Goal: Task Accomplishment & Management: Use online tool/utility

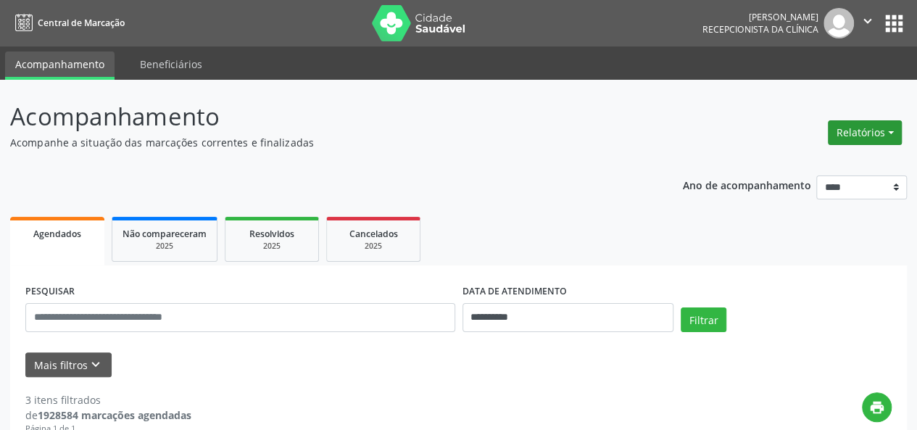
click at [878, 134] on button "Relatórios" at bounding box center [865, 132] width 74 height 25
click at [813, 163] on link "Agendamentos" at bounding box center [825, 163] width 156 height 20
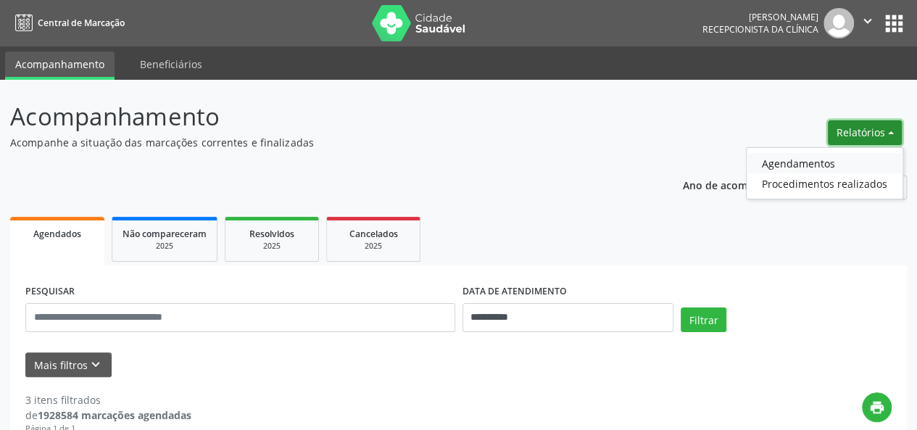
select select "*"
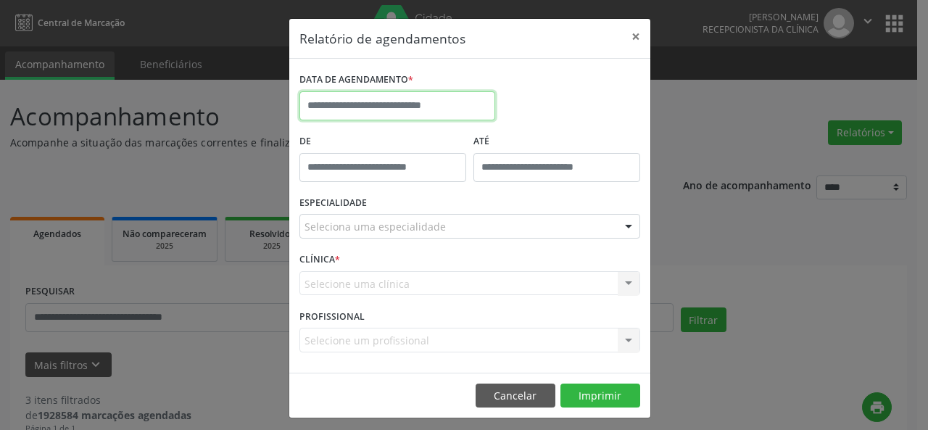
click at [407, 110] on input "text" at bounding box center [397, 105] width 196 height 29
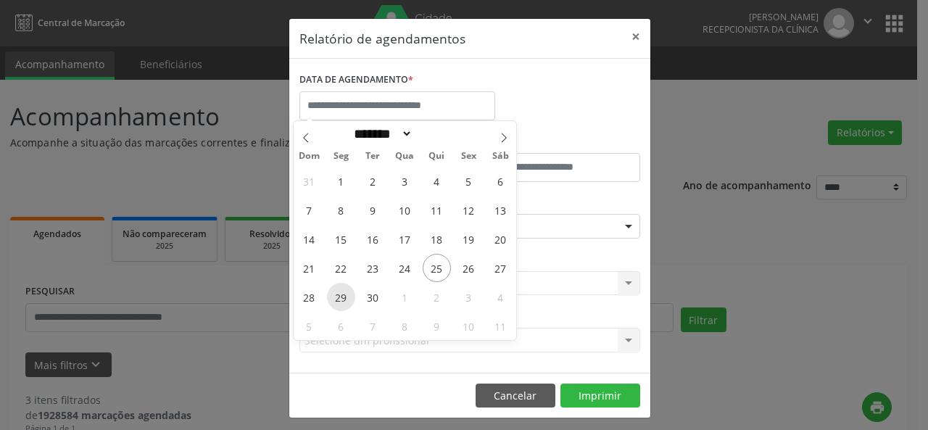
click at [335, 294] on span "29" at bounding box center [341, 297] width 28 height 28
type input "**********"
click at [335, 294] on span "29" at bounding box center [341, 297] width 28 height 28
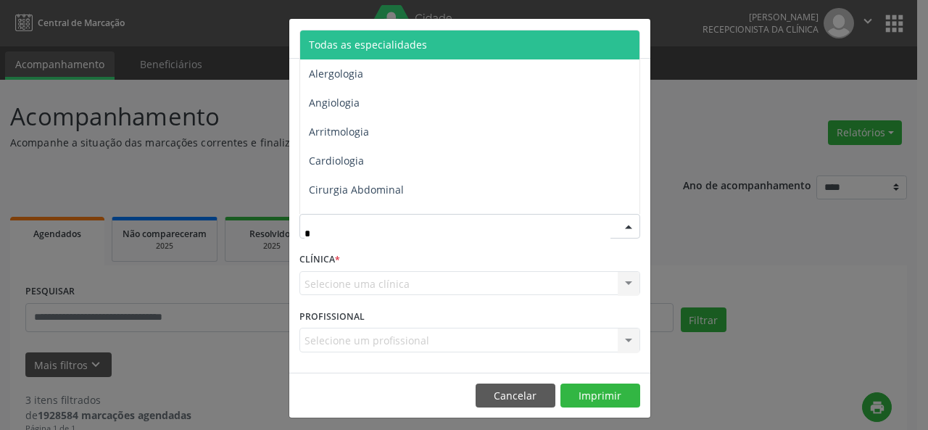
type input "**"
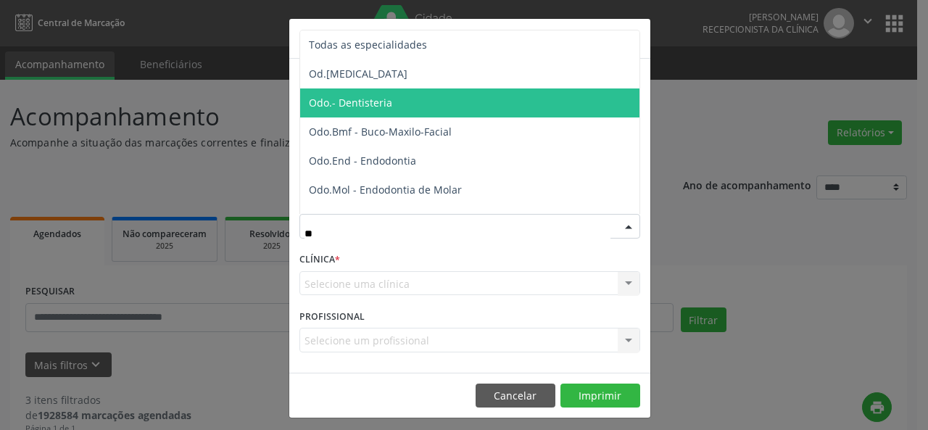
click at [364, 100] on span "Odo.- Dentisteria" at bounding box center [350, 103] width 83 height 14
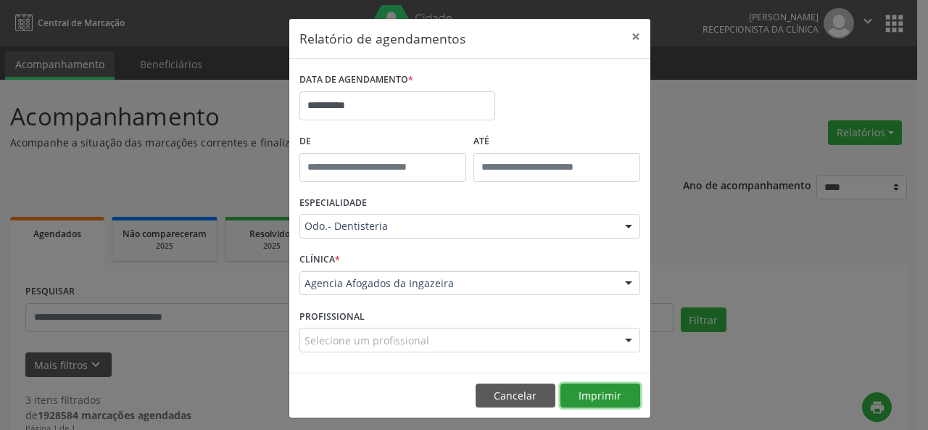
click at [619, 396] on button "Imprimir" at bounding box center [600, 395] width 80 height 25
click at [628, 36] on button "×" at bounding box center [635, 37] width 29 height 36
